Goal: Complete application form

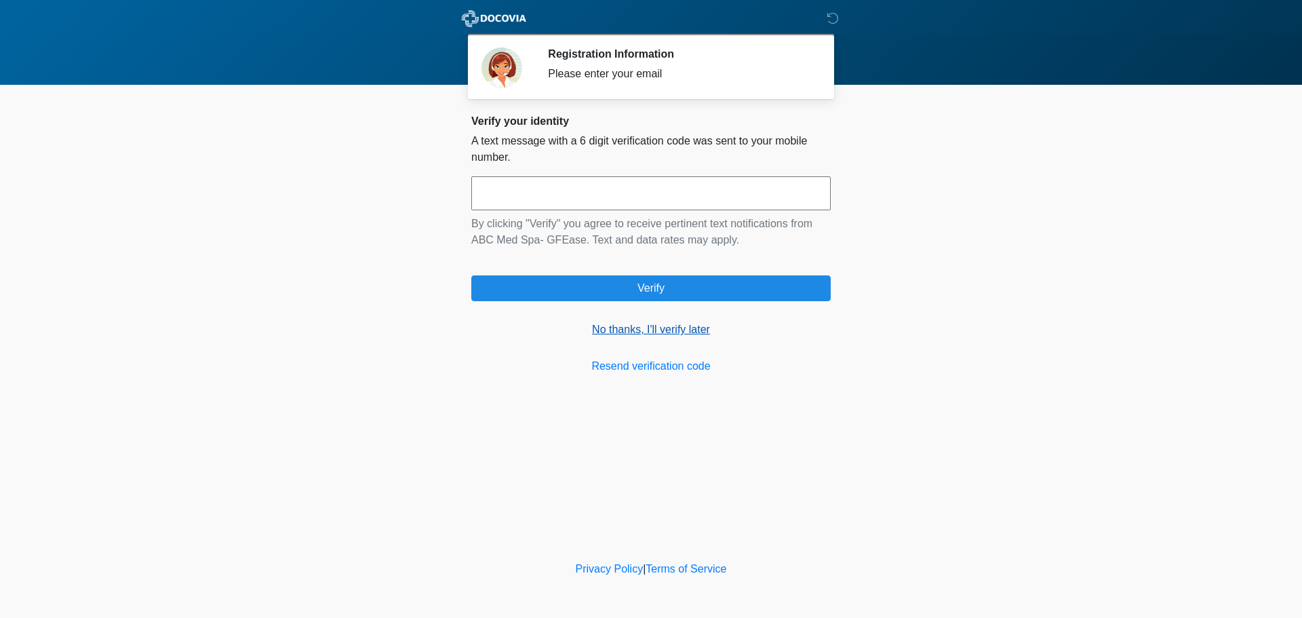
click at [656, 329] on link "No thanks, I'll verify later" at bounding box center [650, 329] width 359 height 16
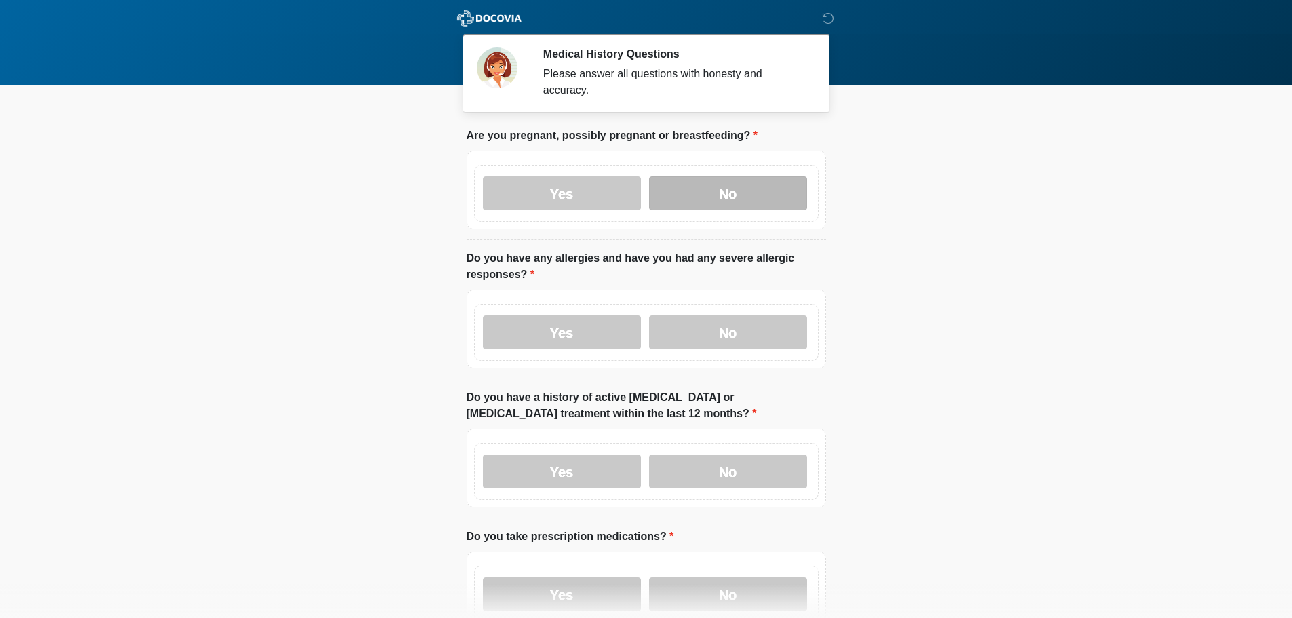
click at [701, 179] on label "No" at bounding box center [728, 193] width 158 height 34
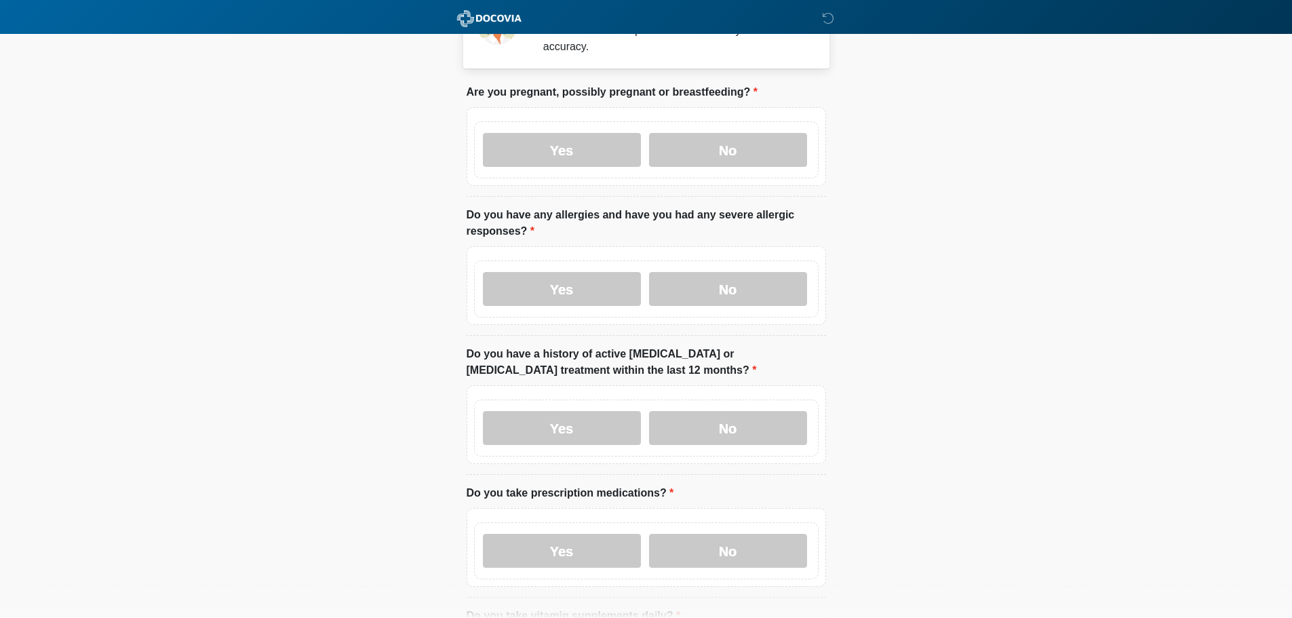
scroll to position [68, 0]
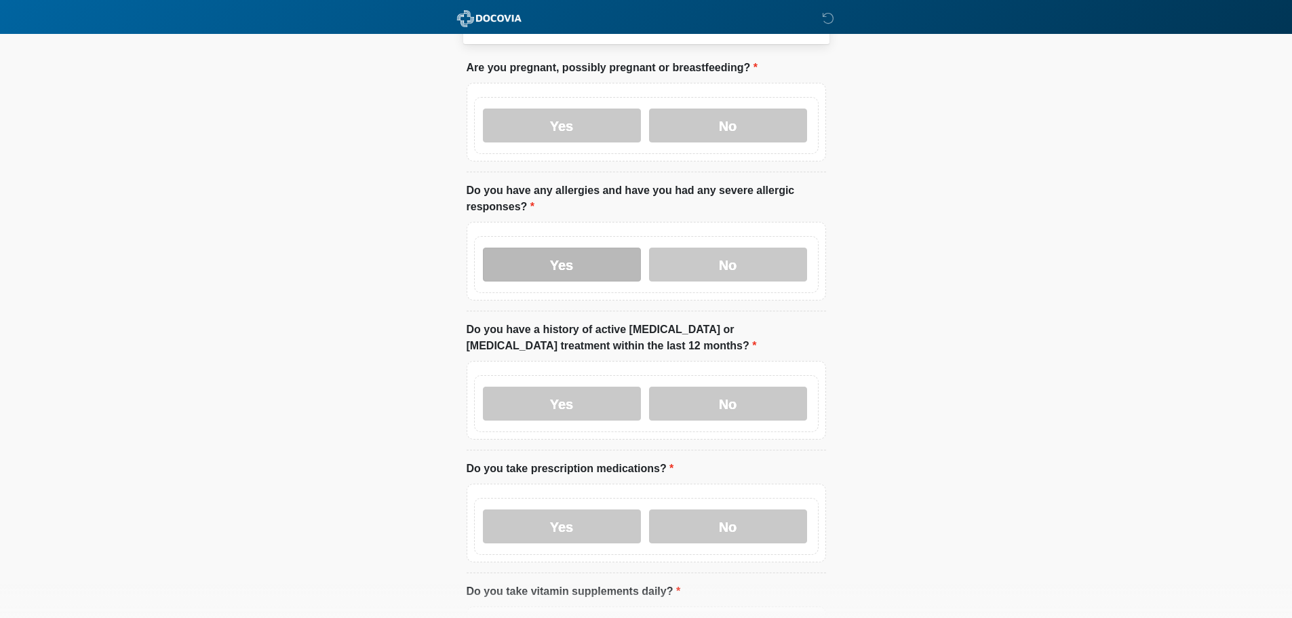
click at [619, 259] on label "Yes" at bounding box center [562, 265] width 158 height 34
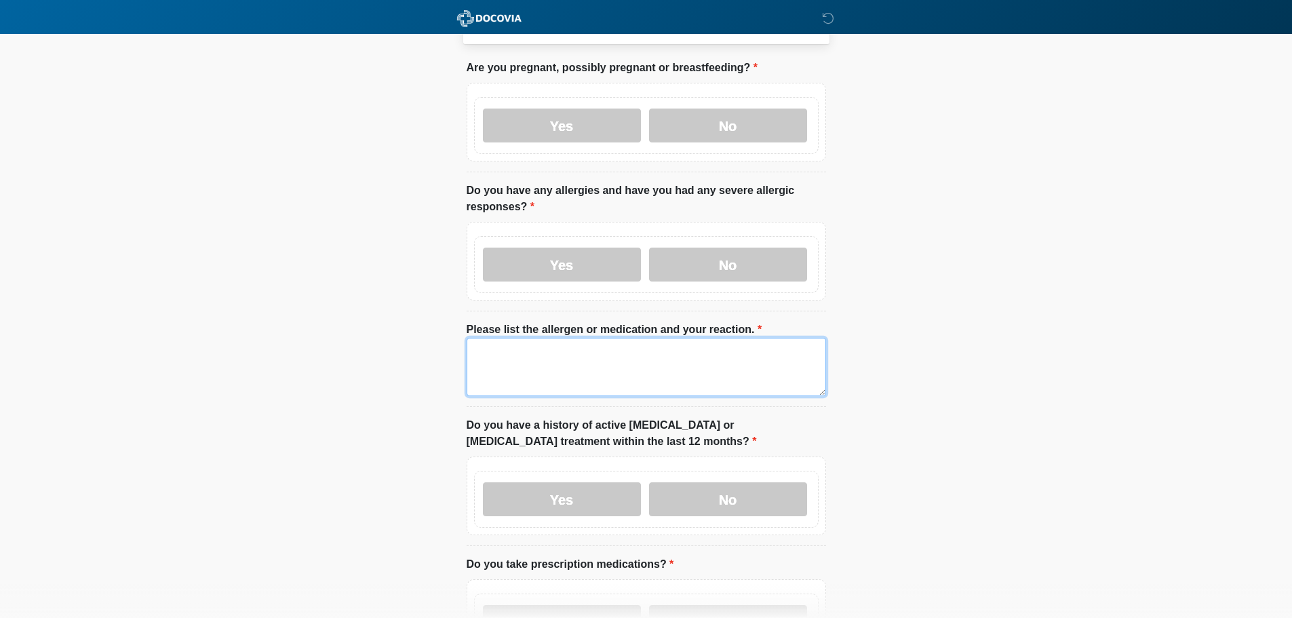
click at [619, 351] on textarea "Please list the allergen or medication and your reaction." at bounding box center [646, 367] width 359 height 58
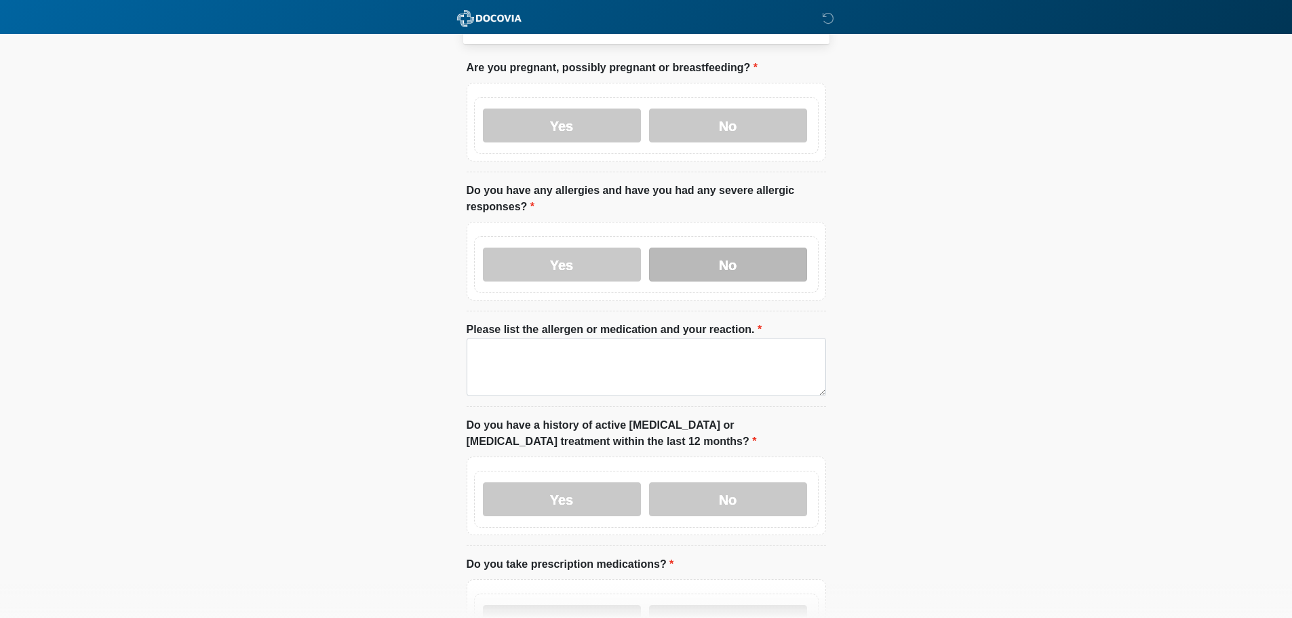
click at [682, 252] on label "No" at bounding box center [728, 265] width 158 height 34
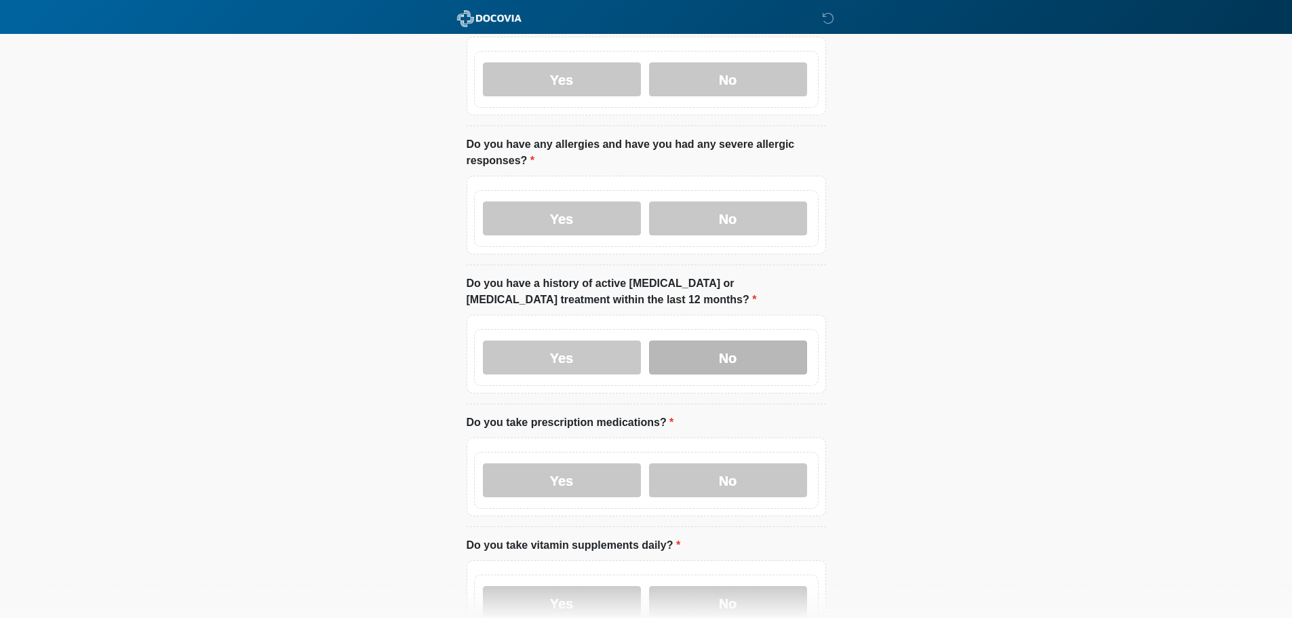
scroll to position [136, 0]
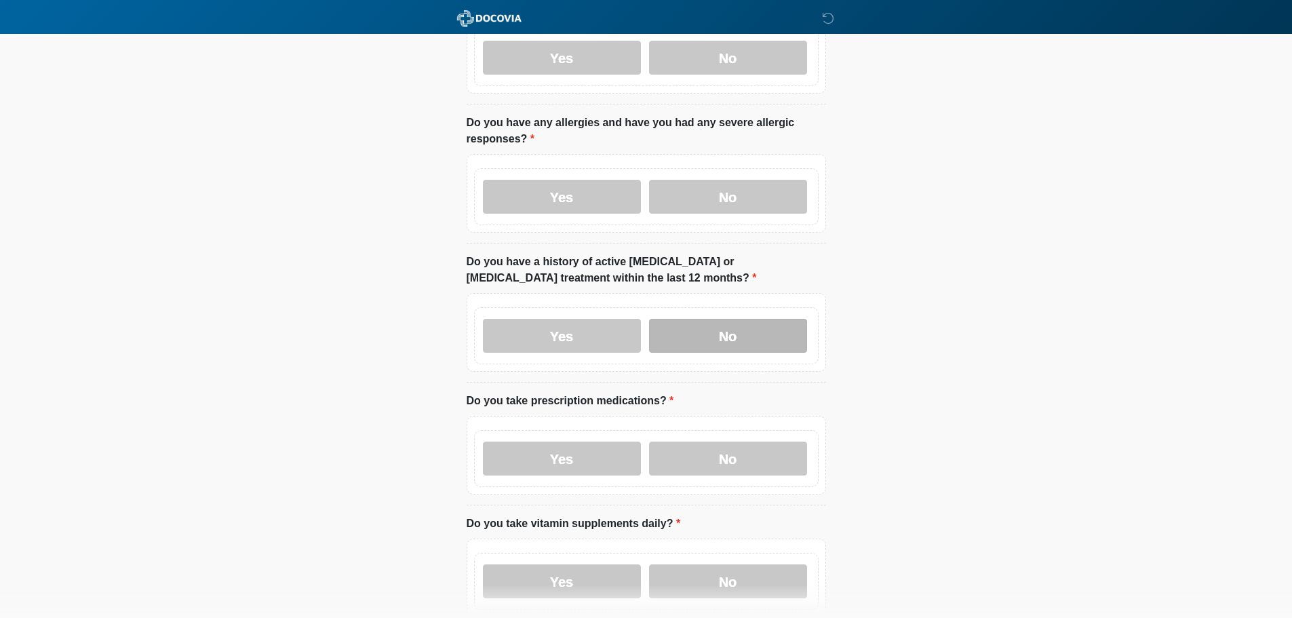
click at [690, 330] on label "No" at bounding box center [728, 336] width 158 height 34
click at [596, 444] on label "Yes" at bounding box center [562, 458] width 158 height 34
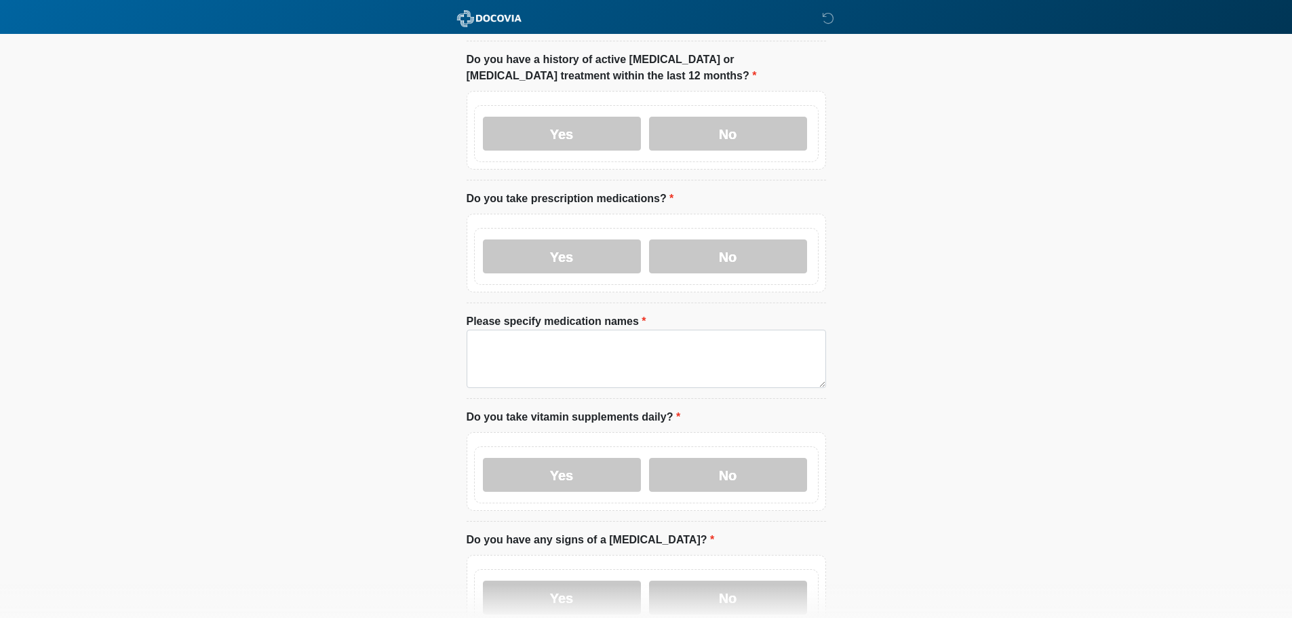
scroll to position [339, 0]
click at [703, 245] on label "No" at bounding box center [728, 255] width 158 height 34
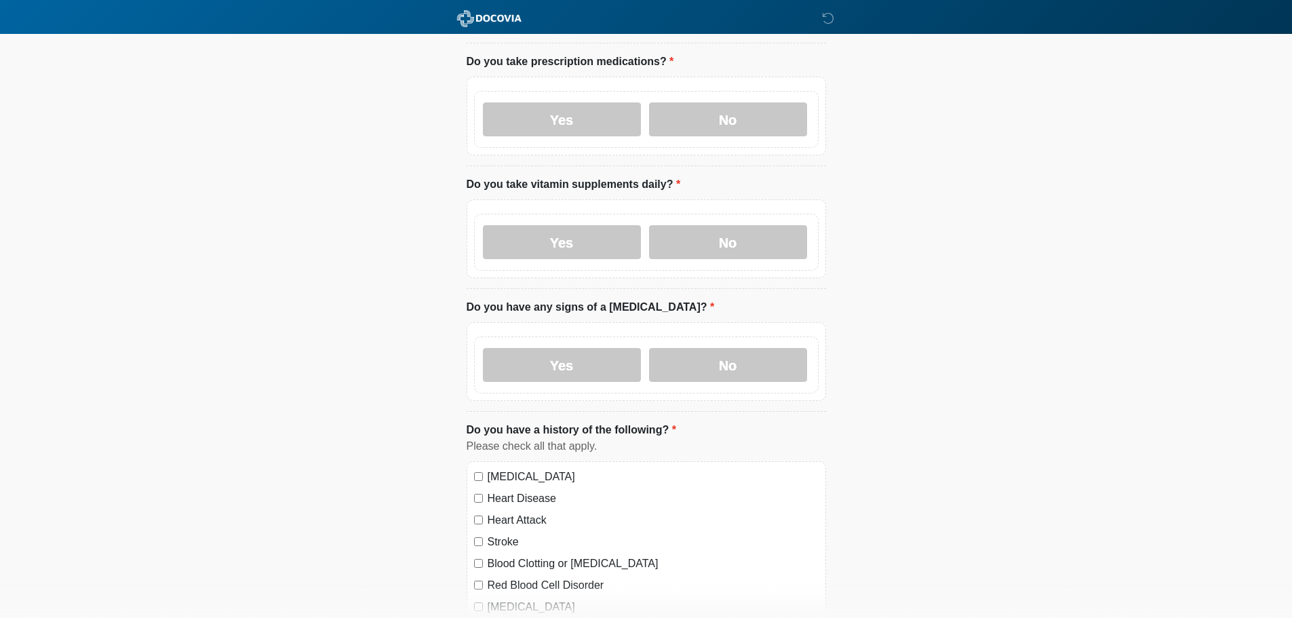
scroll to position [543, 0]
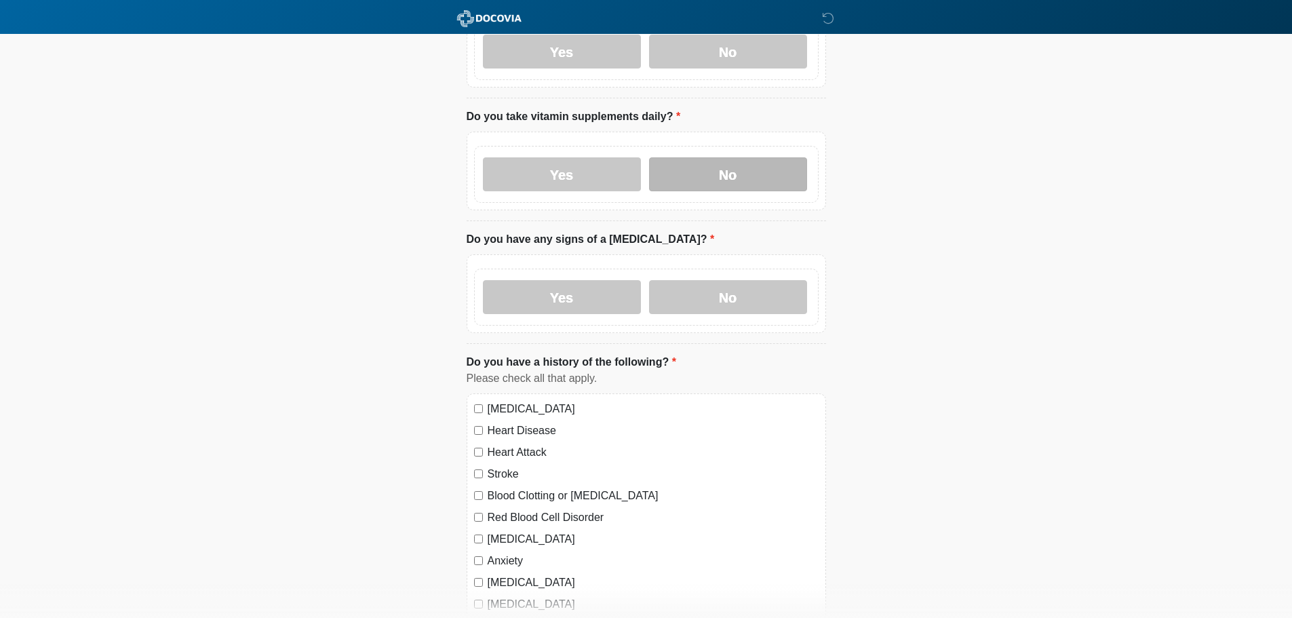
click at [710, 157] on label "No" at bounding box center [728, 174] width 158 height 34
click at [733, 292] on label "No" at bounding box center [728, 297] width 158 height 34
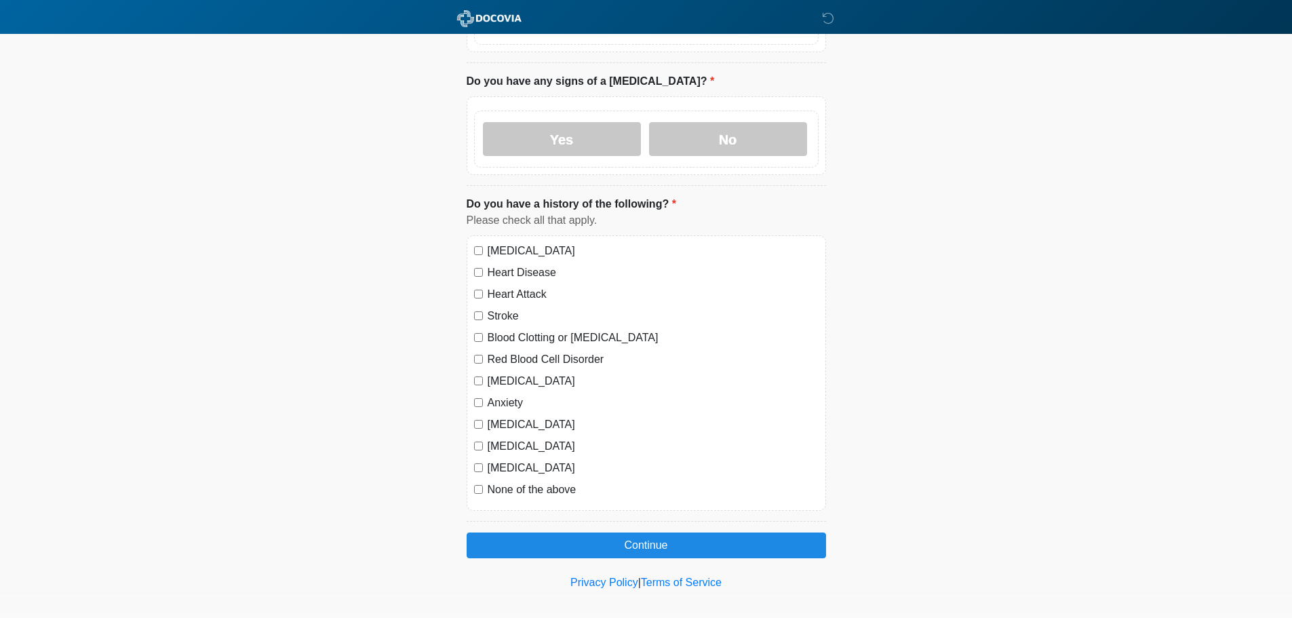
scroll to position [701, 0]
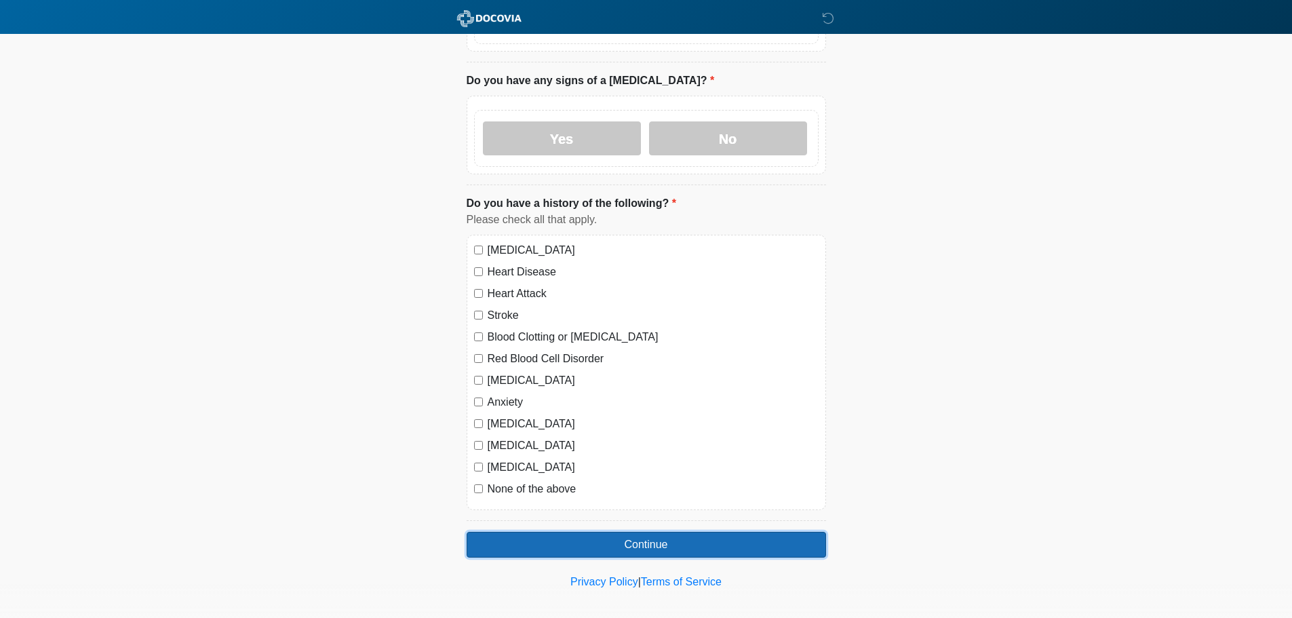
click at [666, 532] on button "Continue" at bounding box center [646, 545] width 359 height 26
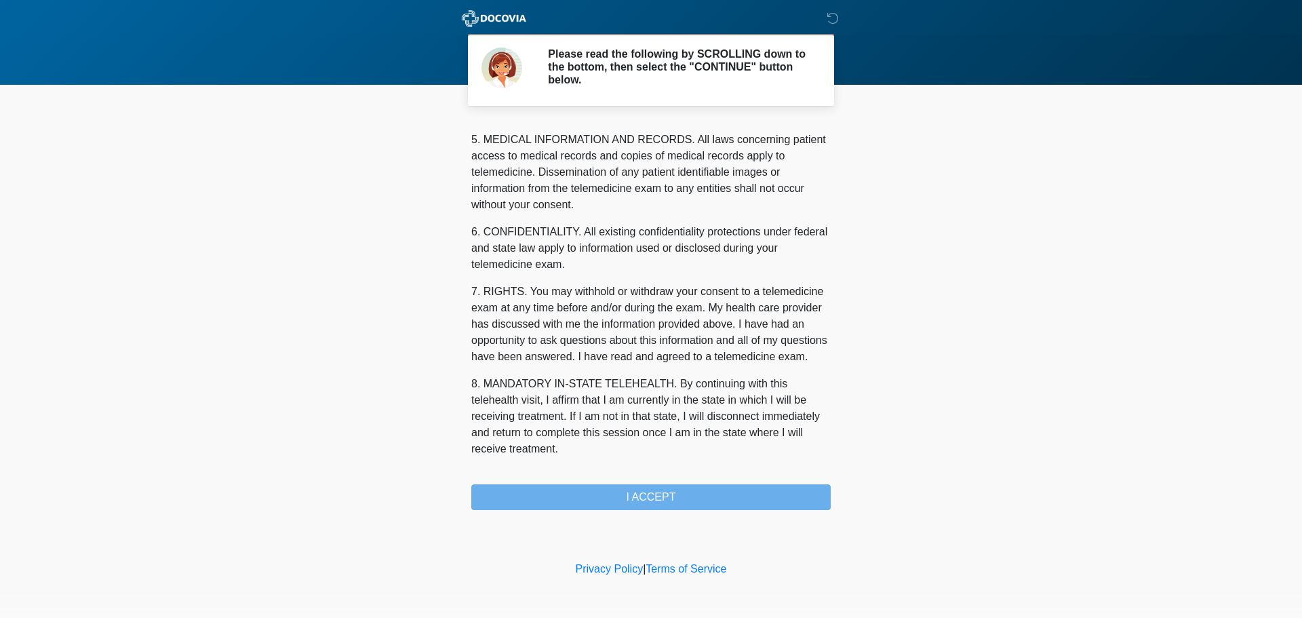
scroll to position [456, 0]
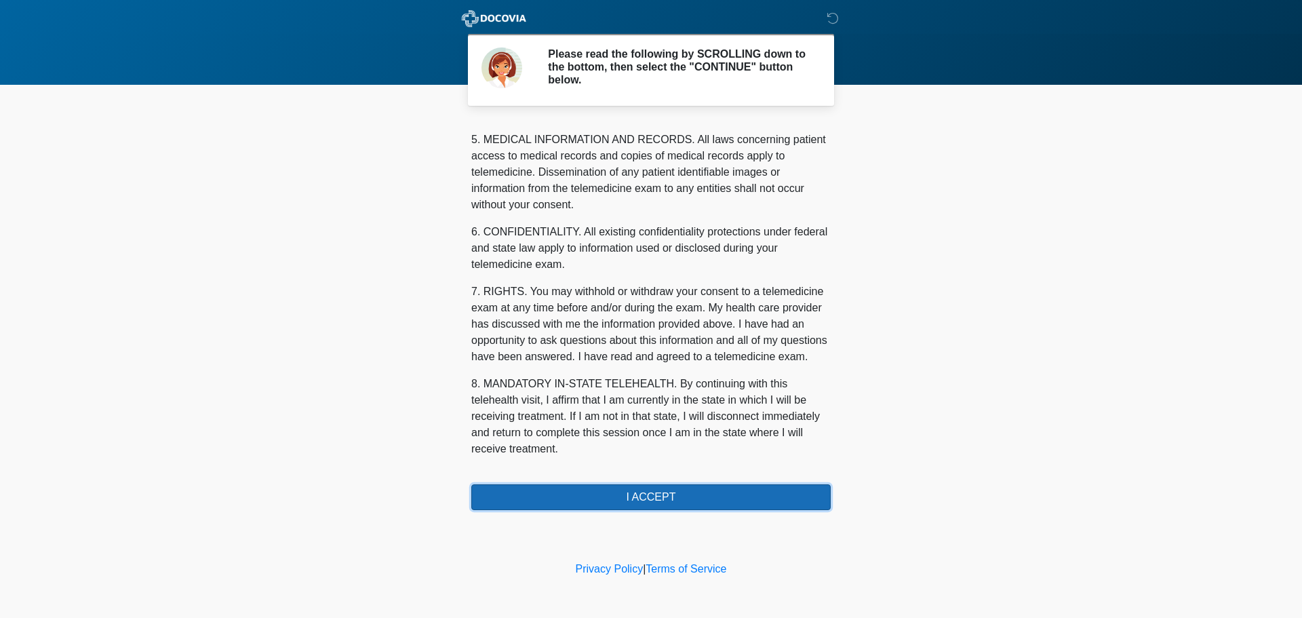
click at [654, 496] on button "I ACCEPT" at bounding box center [650, 497] width 359 height 26
